Goal: Information Seeking & Learning: Stay updated

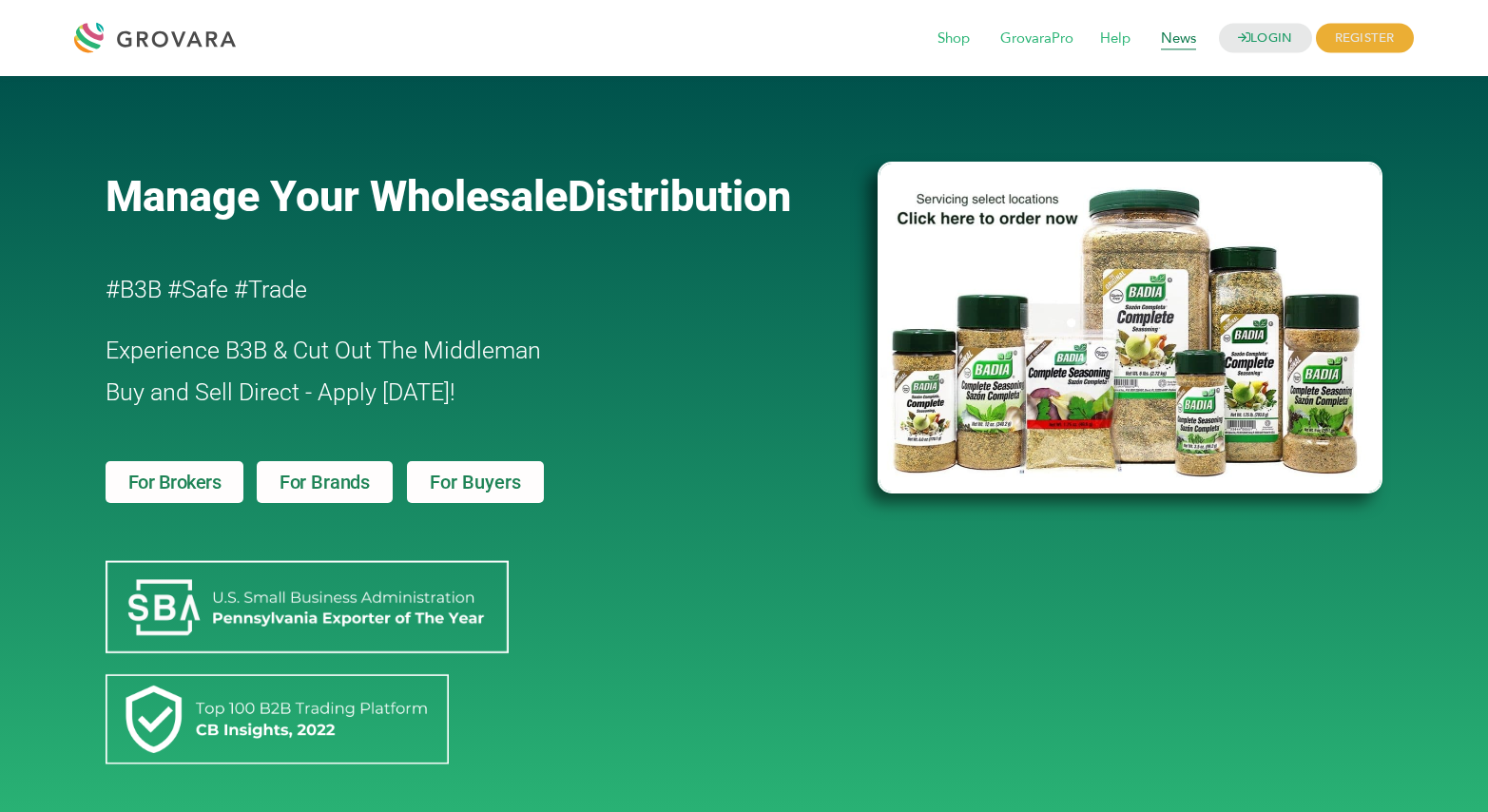
click at [1159, 41] on span "News" at bounding box center [1179, 39] width 62 height 36
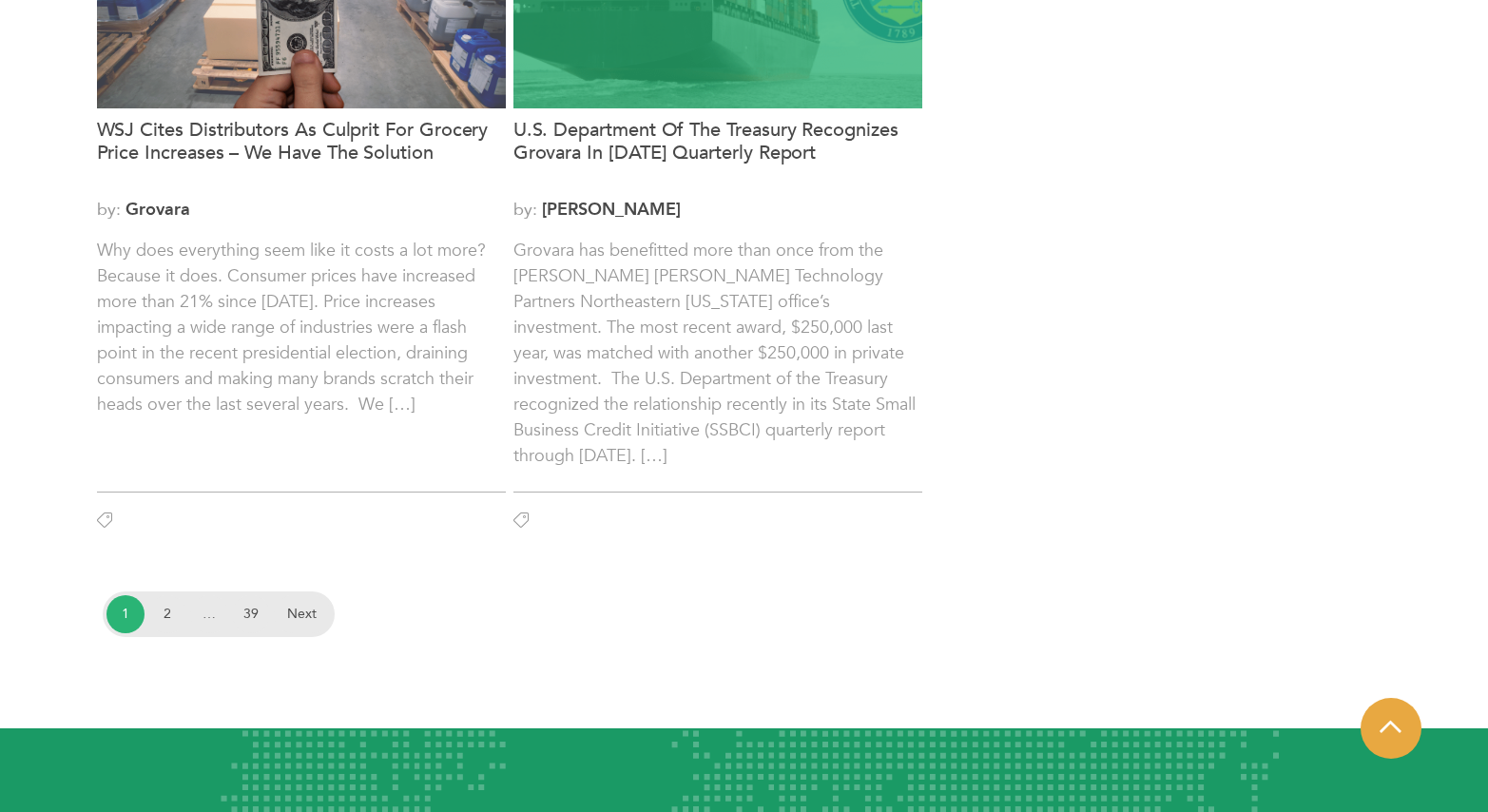
scroll to position [2463, 0]
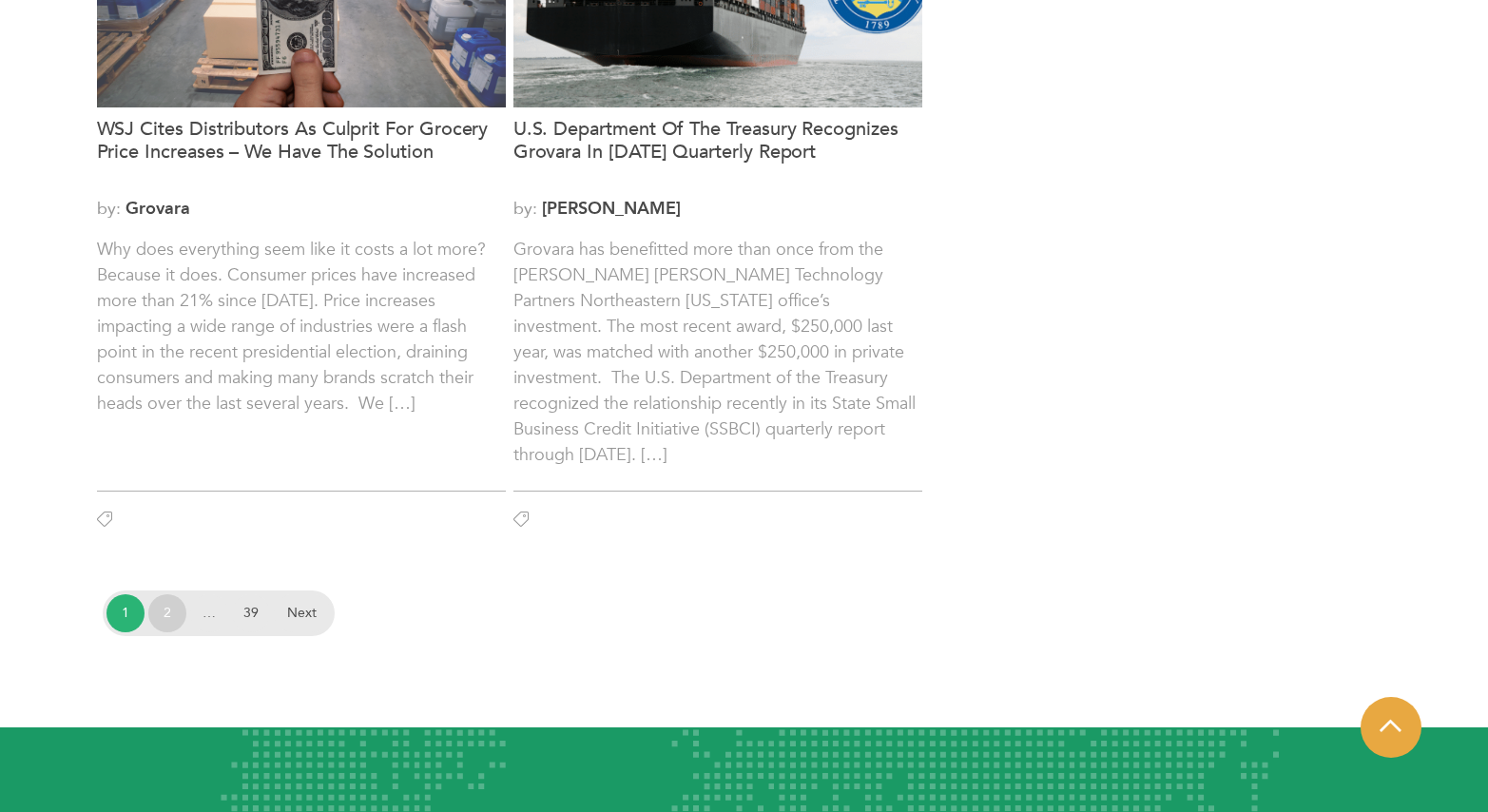
click at [170, 614] on link "2" at bounding box center [166, 613] width 38 height 38
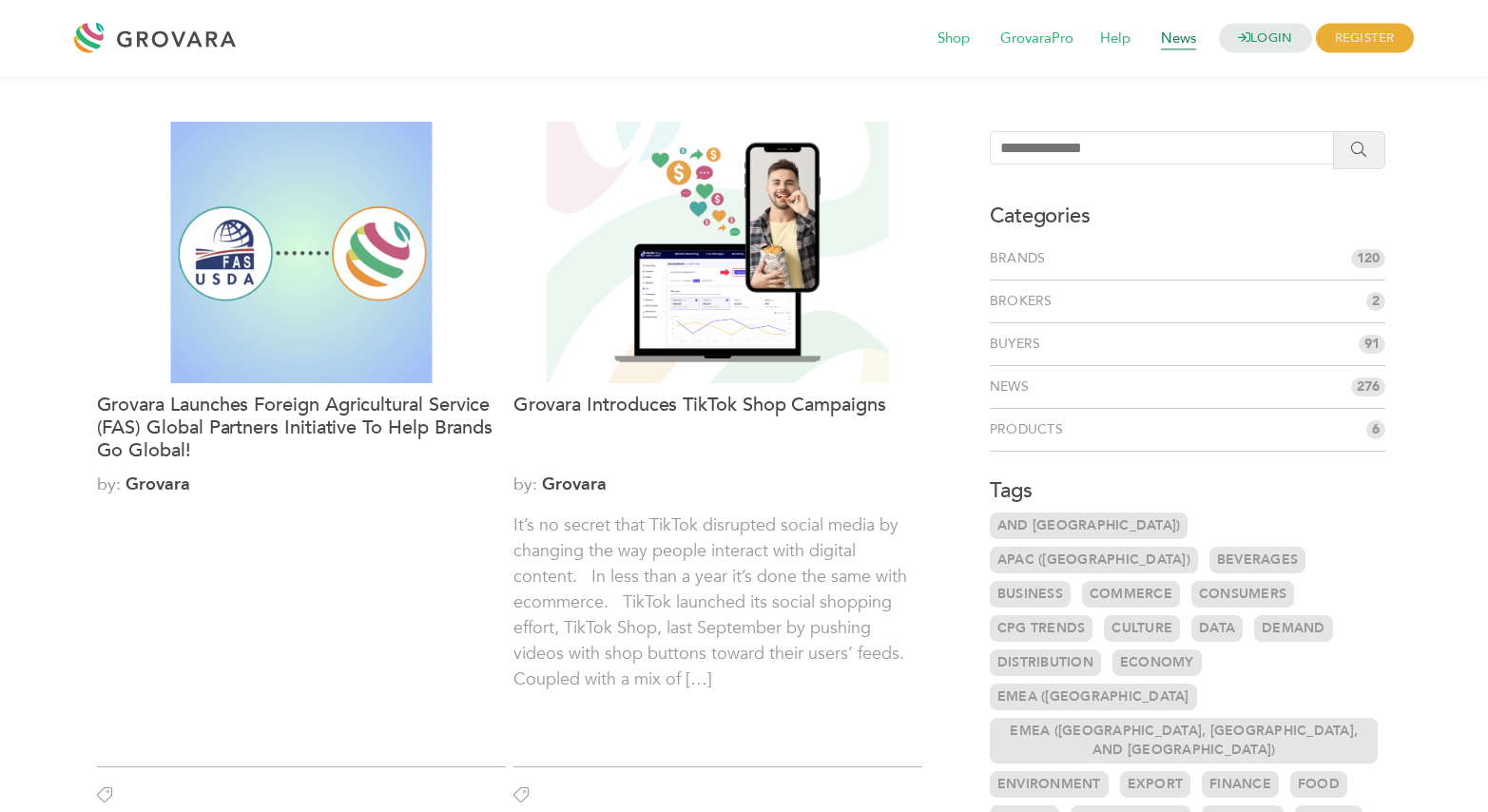
click at [1160, 38] on span "News" at bounding box center [1179, 39] width 62 height 36
